Goal: Information Seeking & Learning: Learn about a topic

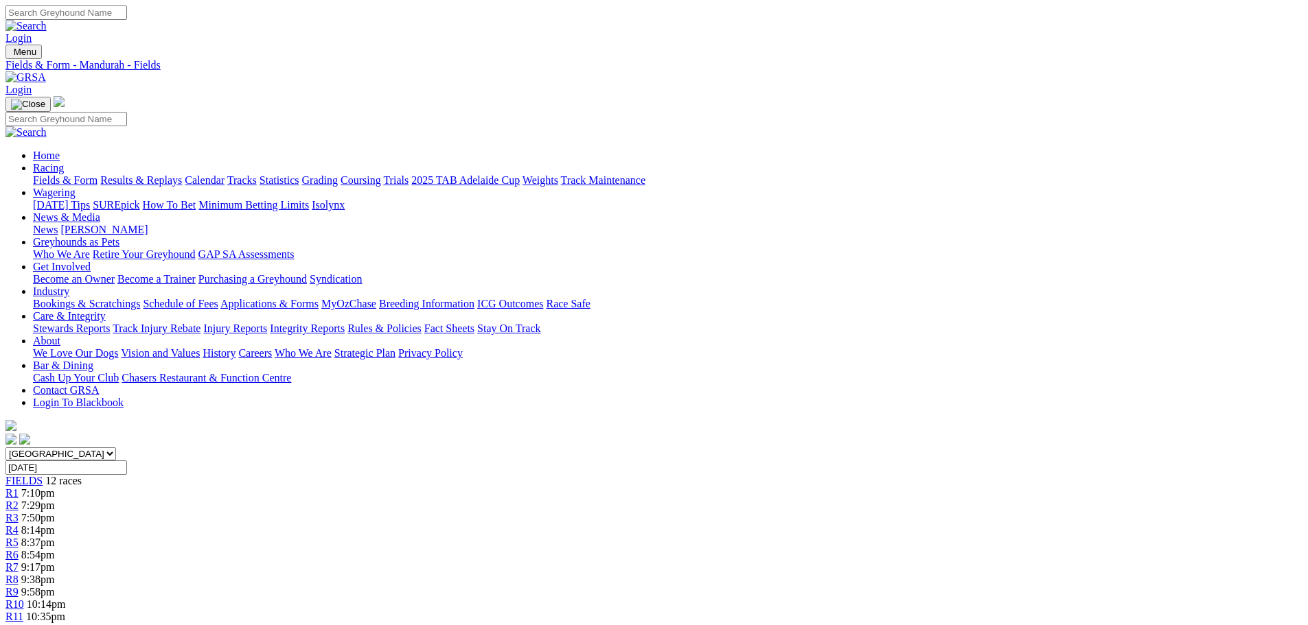
click at [19, 487] on link "R1" at bounding box center [11, 493] width 13 height 12
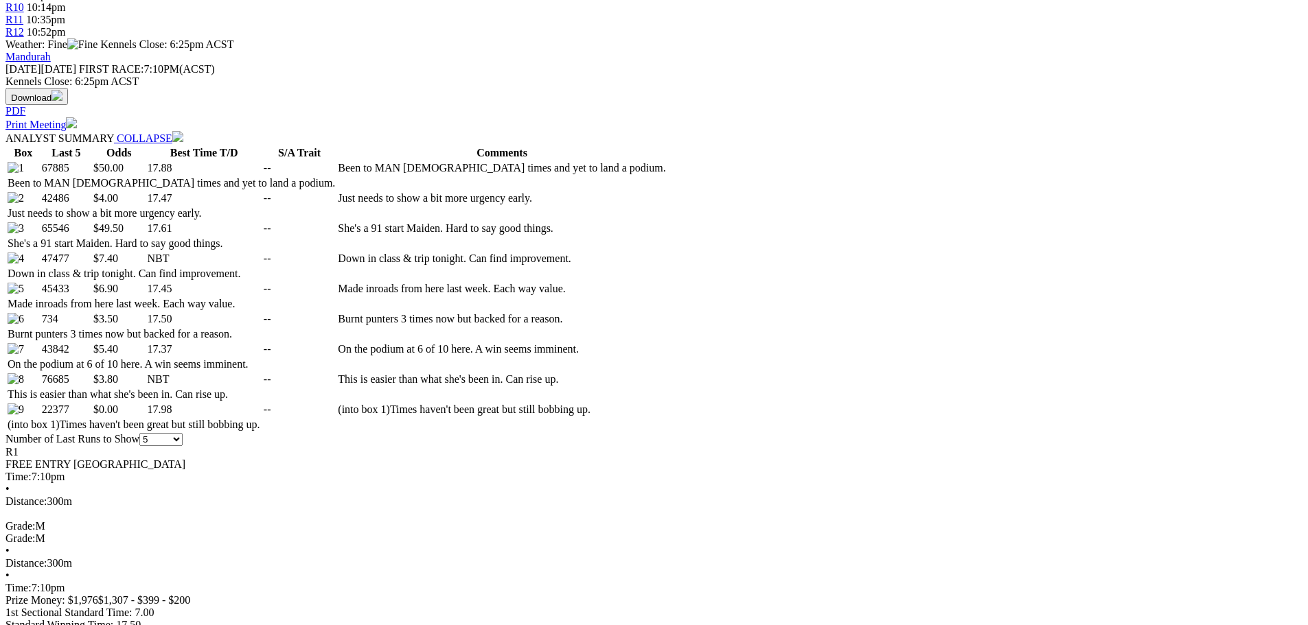
scroll to position [612, 0]
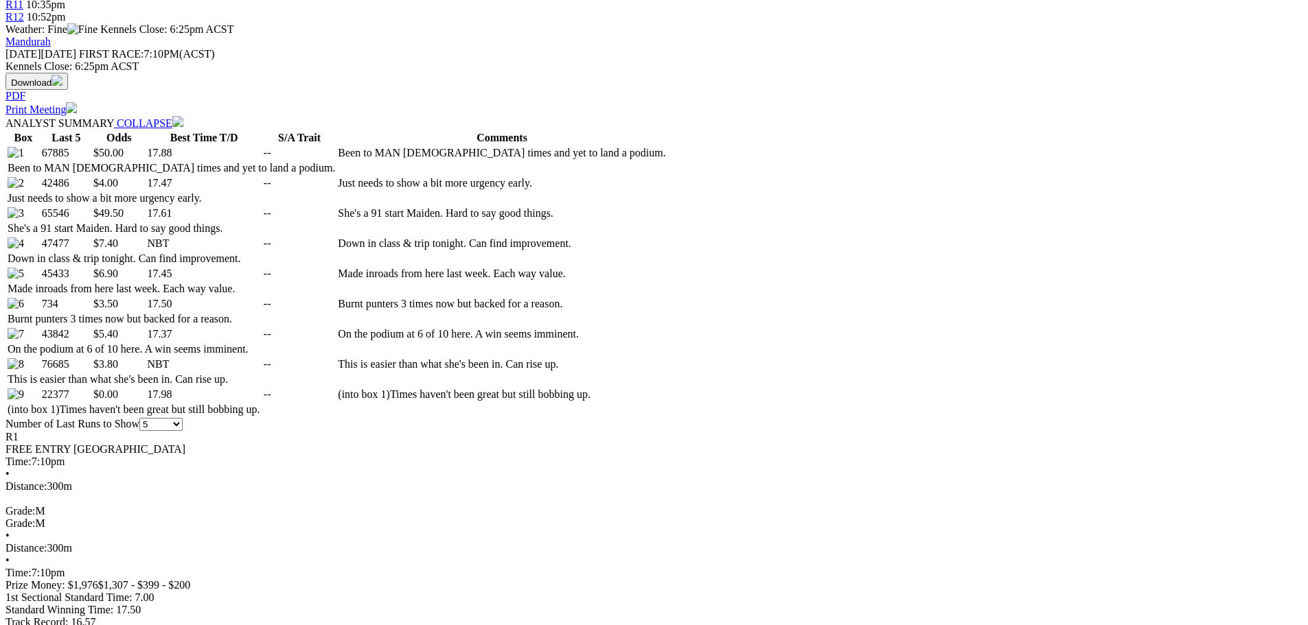
select select "all"
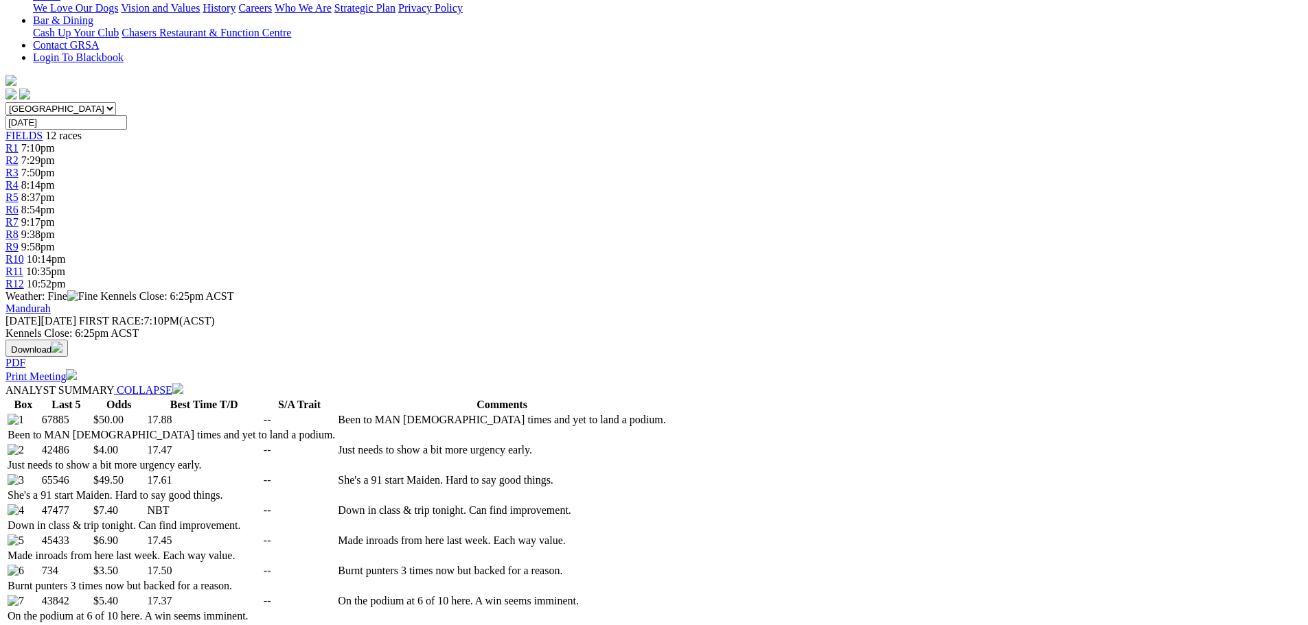
scroll to position [412, 0]
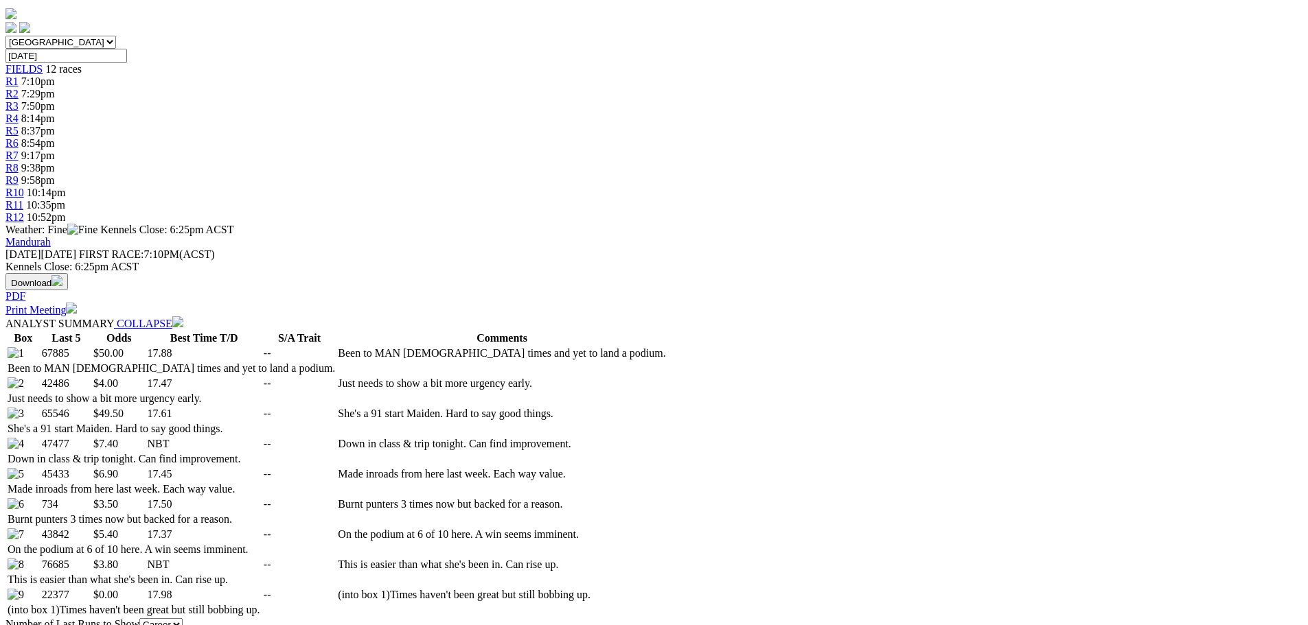
select select "20"
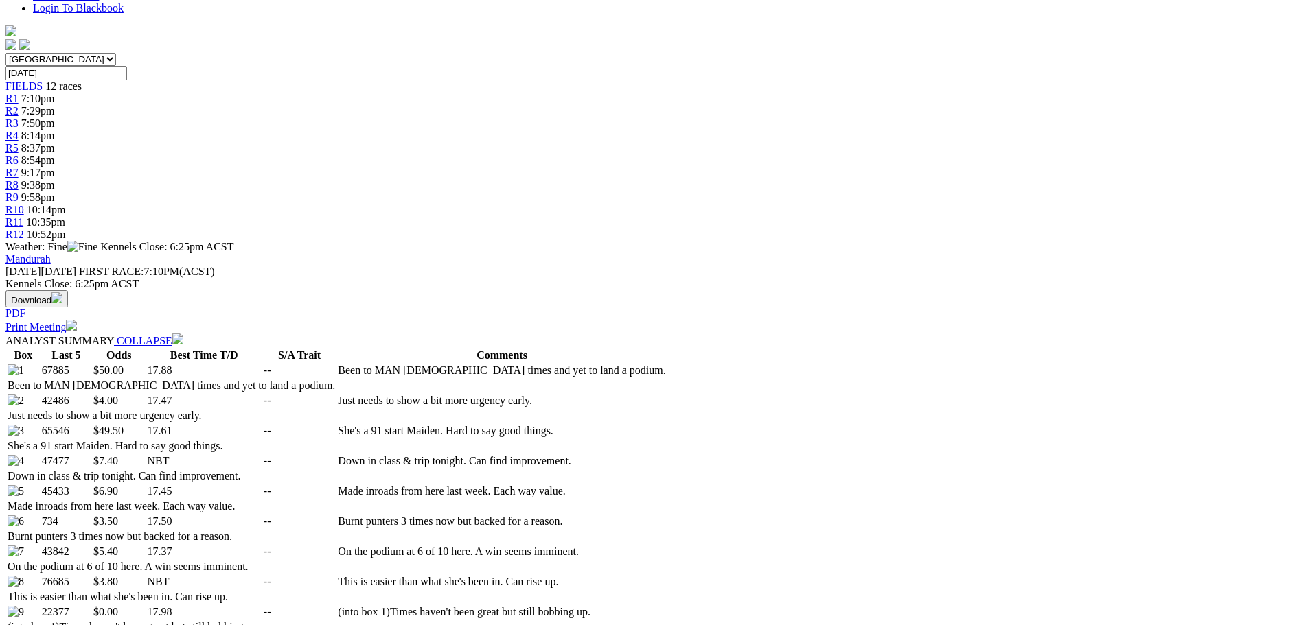
scroll to position [481, 0]
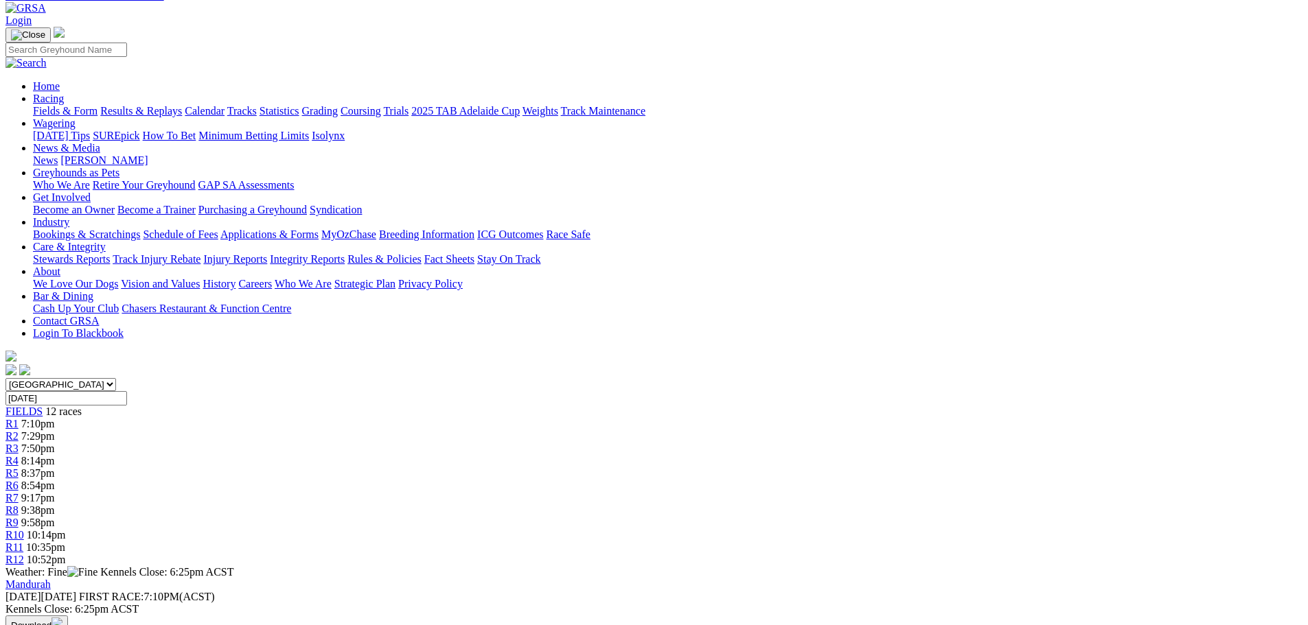
scroll to position [69, 0]
